Goal: Navigation & Orientation: Find specific page/section

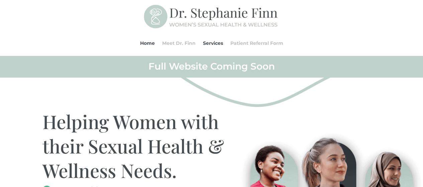
scroll to position [47, 0]
click at [237, 41] on link "Patient Referral Form" at bounding box center [256, 42] width 53 height 25
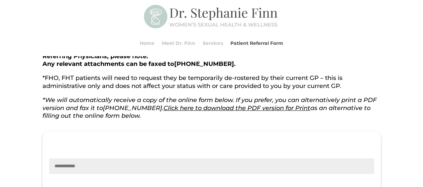
scroll to position [133, 0]
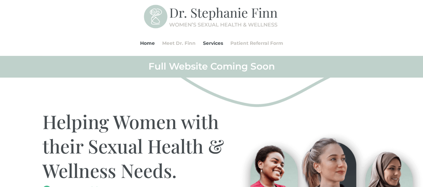
scroll to position [47, 0]
click at [183, 44] on link "Meet Dr. Finn" at bounding box center [178, 42] width 33 height 25
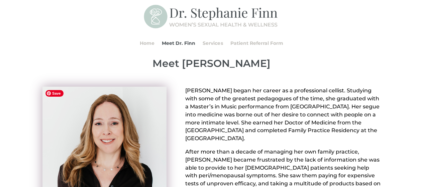
scroll to position [39, 0]
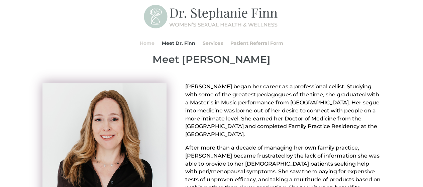
click at [145, 40] on link "Home" at bounding box center [147, 42] width 15 height 25
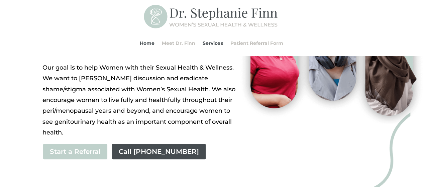
scroll to position [139, 0]
